Goal: Information Seeking & Learning: Understand process/instructions

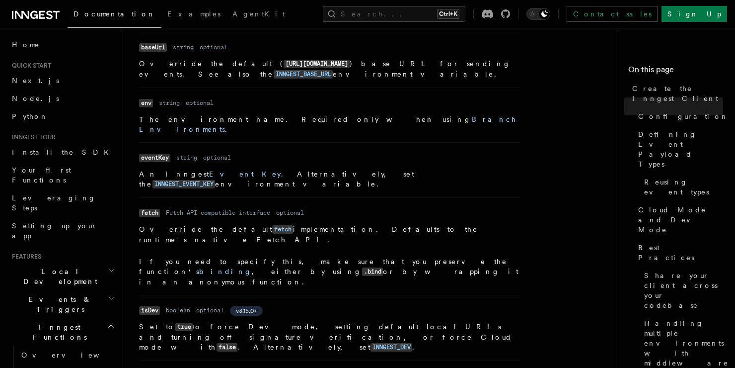
scroll to position [279, 0]
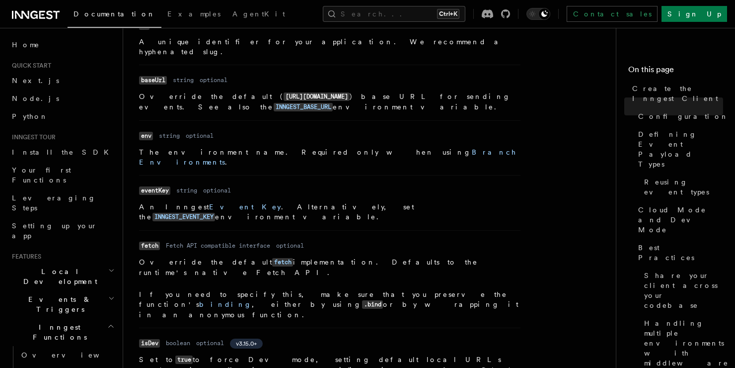
click at [284, 92] on code "[URL][DOMAIN_NAME]" at bounding box center [317, 96] width 66 height 8
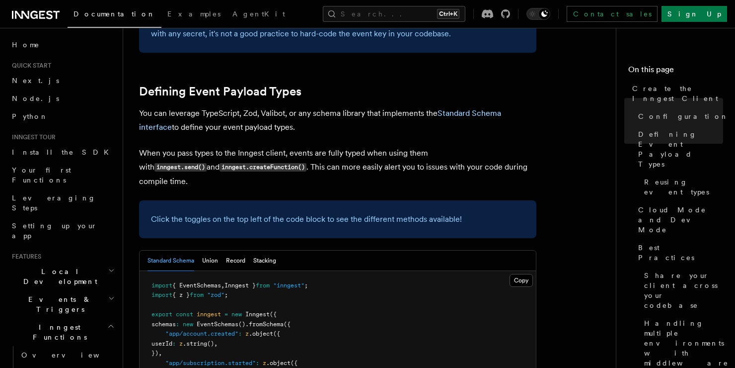
scroll to position [925, 0]
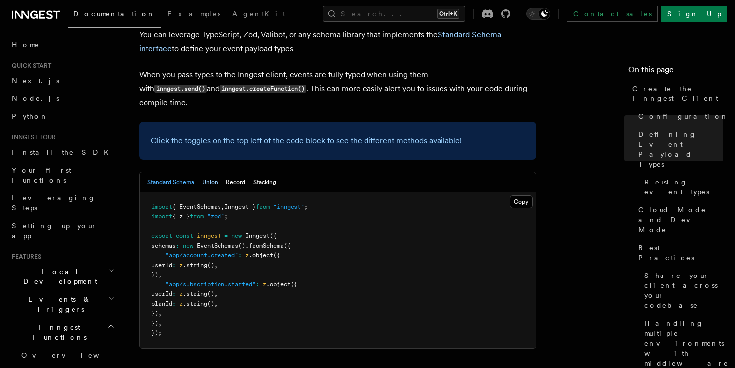
click at [210, 172] on button "Union" at bounding box center [210, 182] width 16 height 20
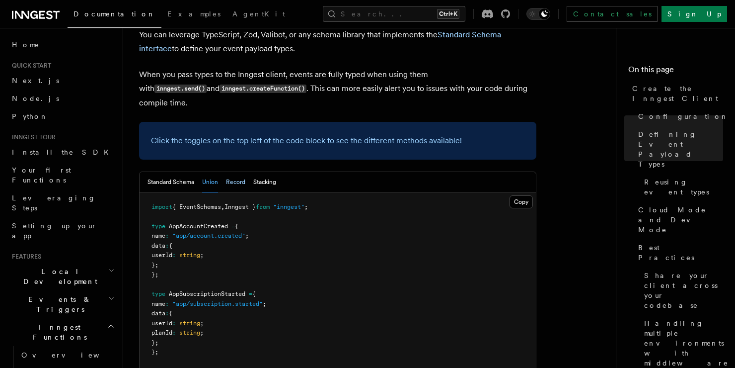
click at [237, 172] on button "Record" at bounding box center [235, 182] width 19 height 20
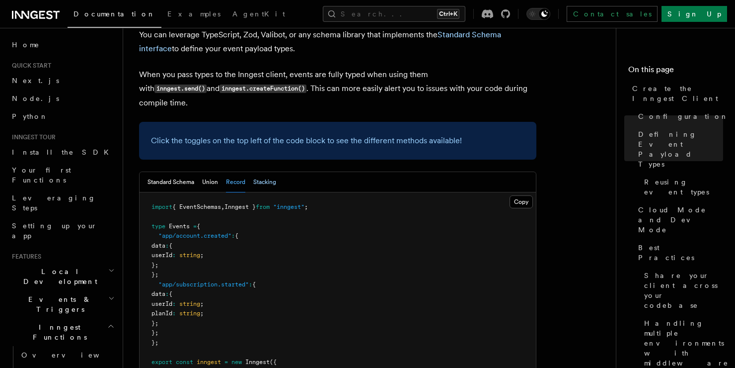
click at [260, 172] on button "Stacking" at bounding box center [264, 182] width 23 height 20
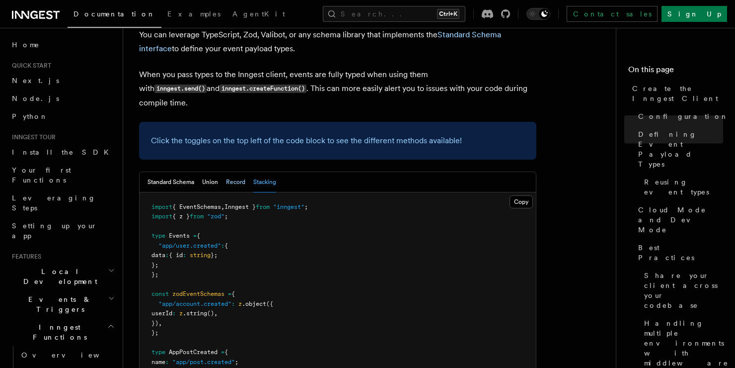
drag, startPoint x: 244, startPoint y: 95, endPoint x: 236, endPoint y: 95, distance: 8.0
click at [243, 172] on button "Record" at bounding box center [235, 182] width 19 height 20
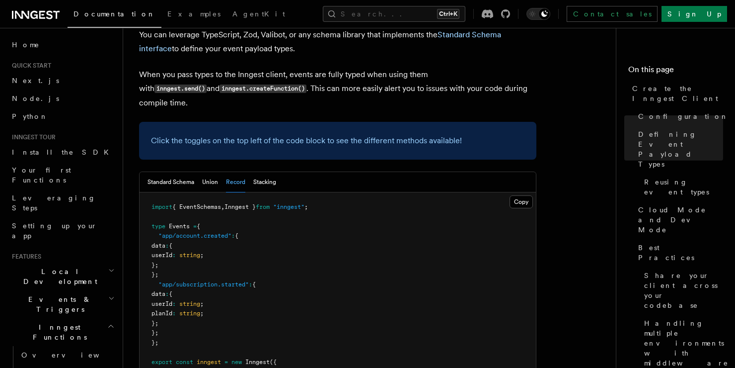
drag, startPoint x: 214, startPoint y: 93, endPoint x: 198, endPoint y: 93, distance: 16.4
click at [214, 172] on button "Union" at bounding box center [210, 182] width 16 height 20
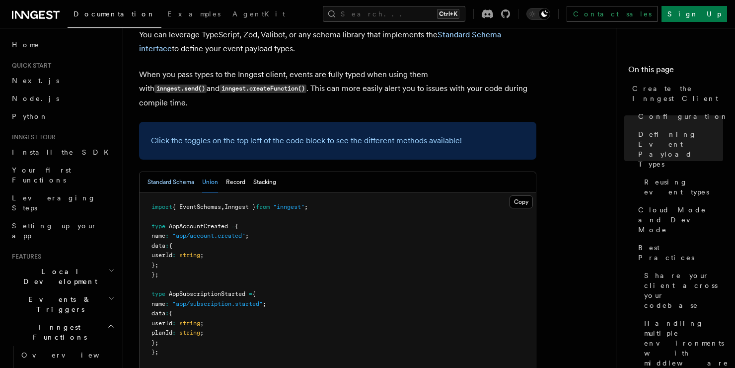
click at [182, 172] on button "Standard Schema" at bounding box center [171, 182] width 47 height 20
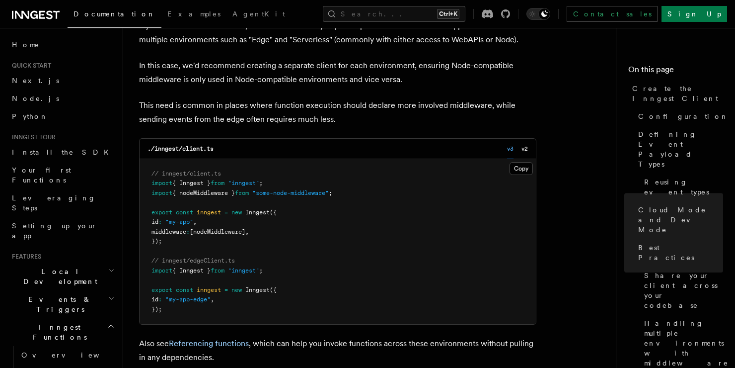
scroll to position [2118, 0]
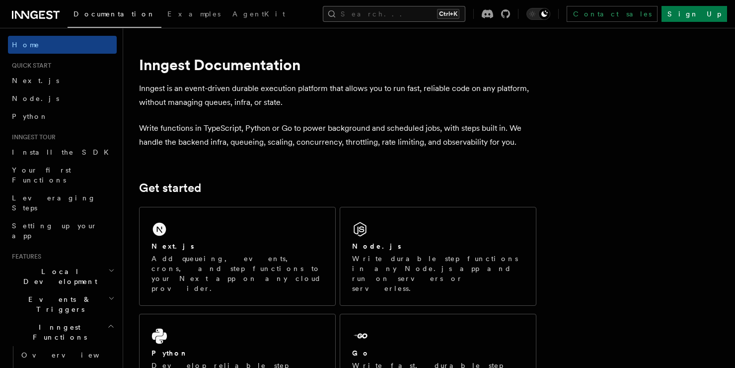
click at [411, 16] on button "Search... Ctrl+K" at bounding box center [394, 14] width 143 height 16
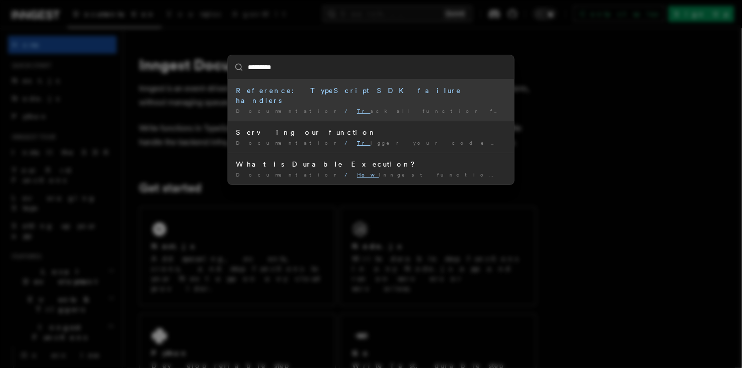
type input "**********"
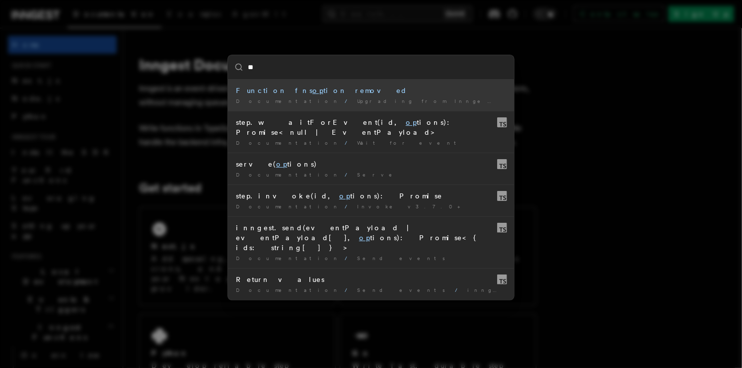
type input "*"
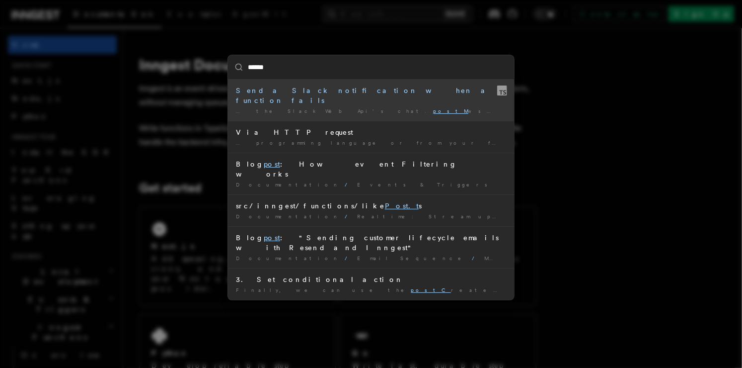
type input "*******"
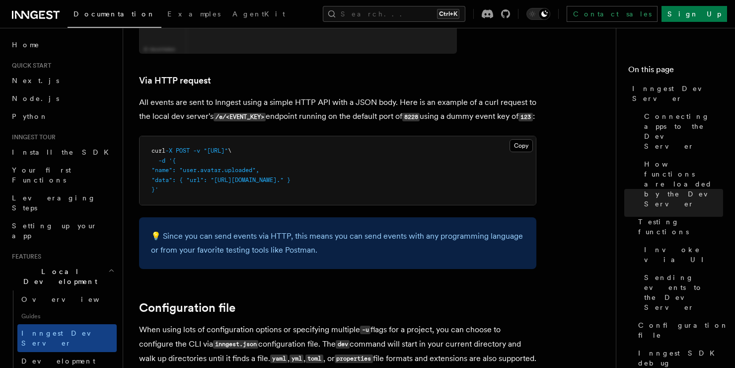
scroll to position [2087, 0]
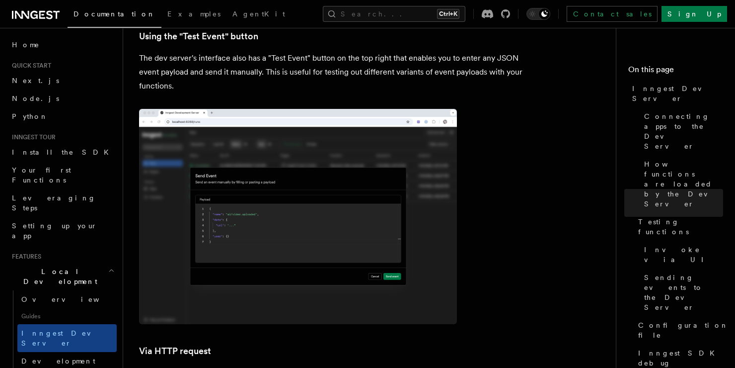
click at [346, 173] on img at bounding box center [298, 216] width 318 height 215
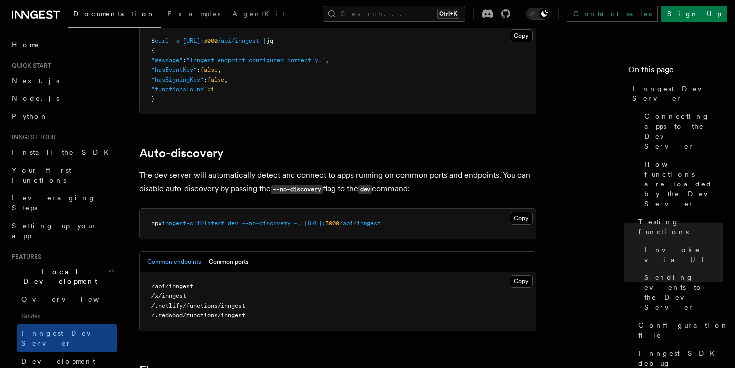
scroll to position [2981, 0]
